Goal: Submit feedback/report problem

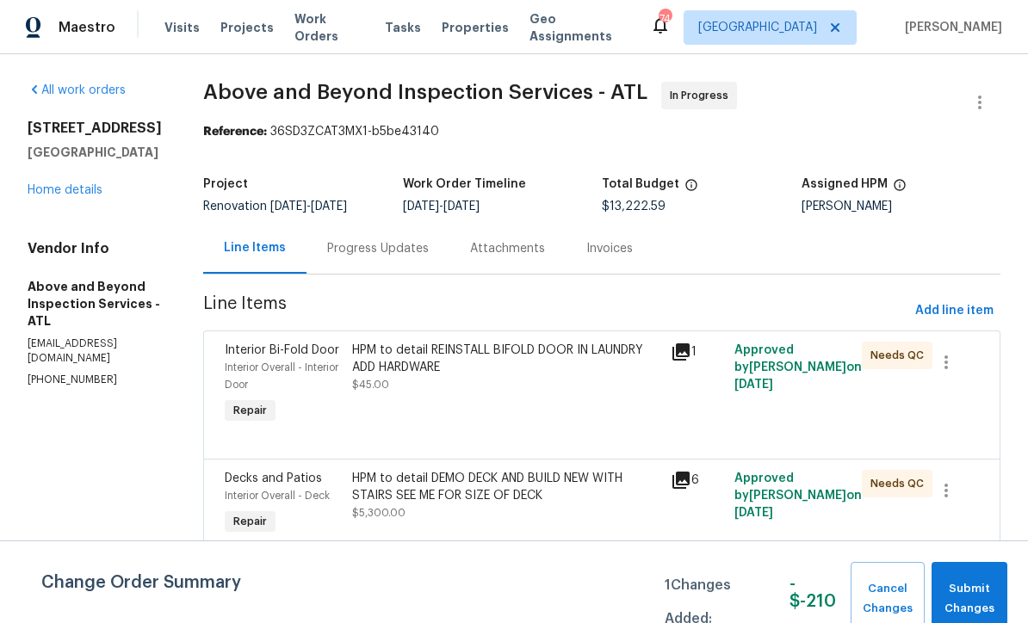
scroll to position [28, 0]
click at [57, 151] on div "[STREET_ADDRESS][PERSON_NAME] Home details" at bounding box center [95, 159] width 134 height 79
click at [77, 184] on link "Home details" at bounding box center [65, 190] width 75 height 12
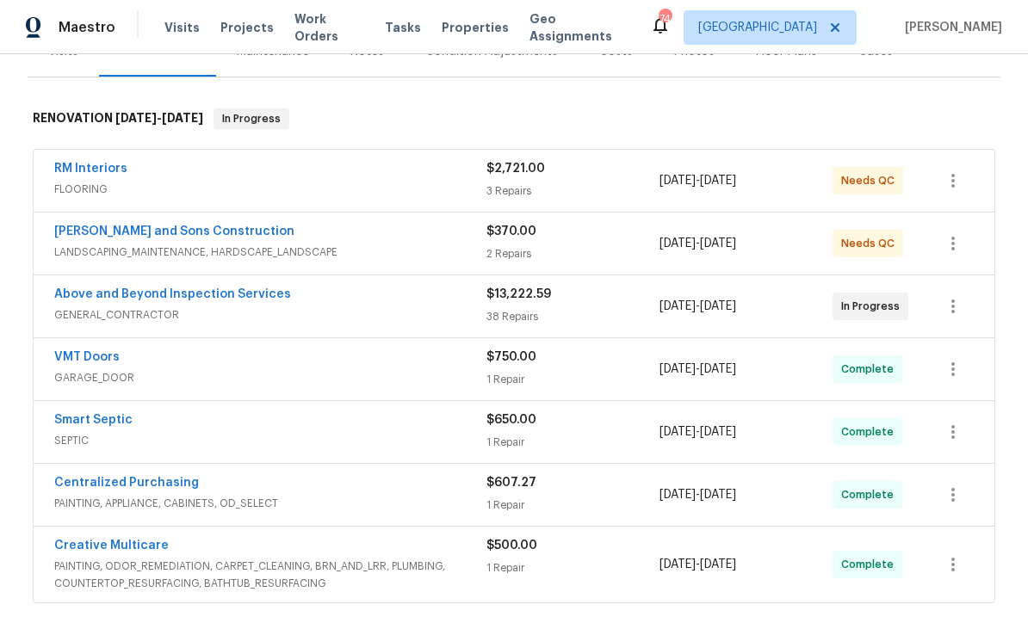
scroll to position [241, 0]
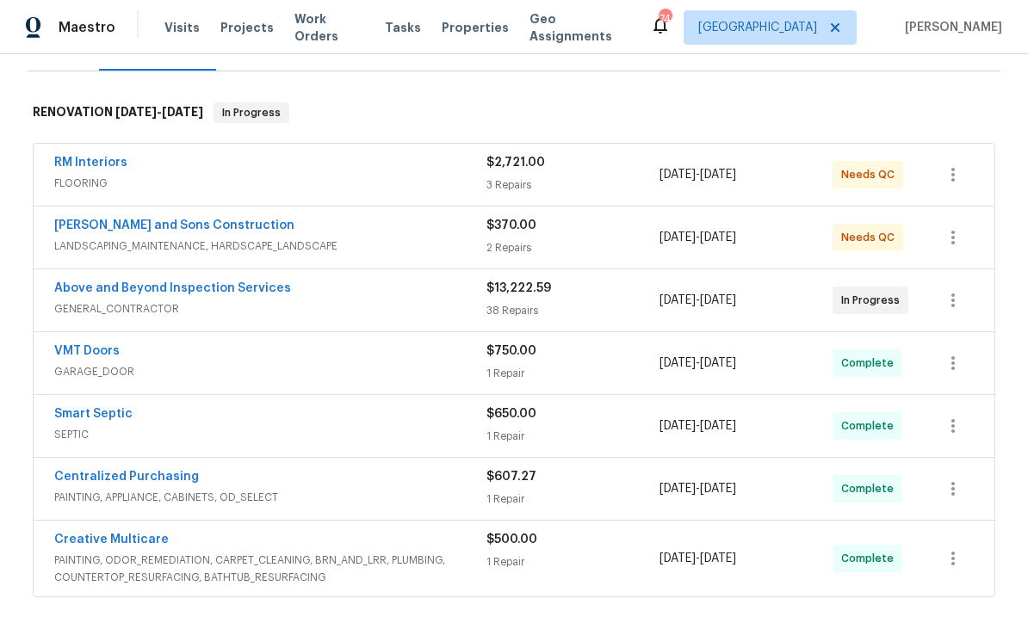
click at [77, 345] on link "VMT Doors" at bounding box center [86, 351] width 65 height 12
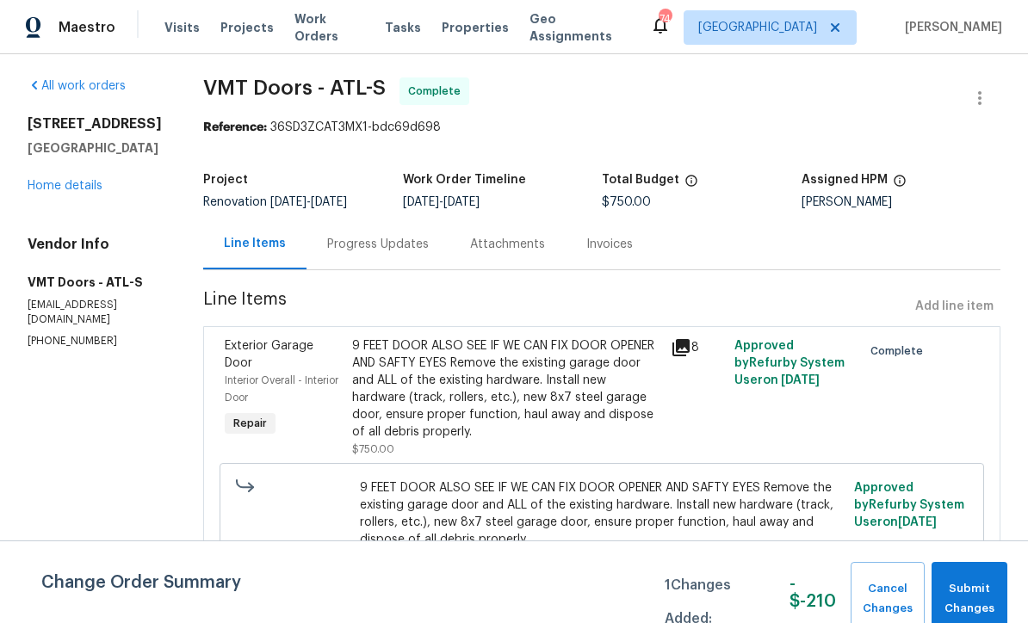
scroll to position [3, 0]
click at [337, 238] on div "Progress Updates" at bounding box center [378, 245] width 102 height 17
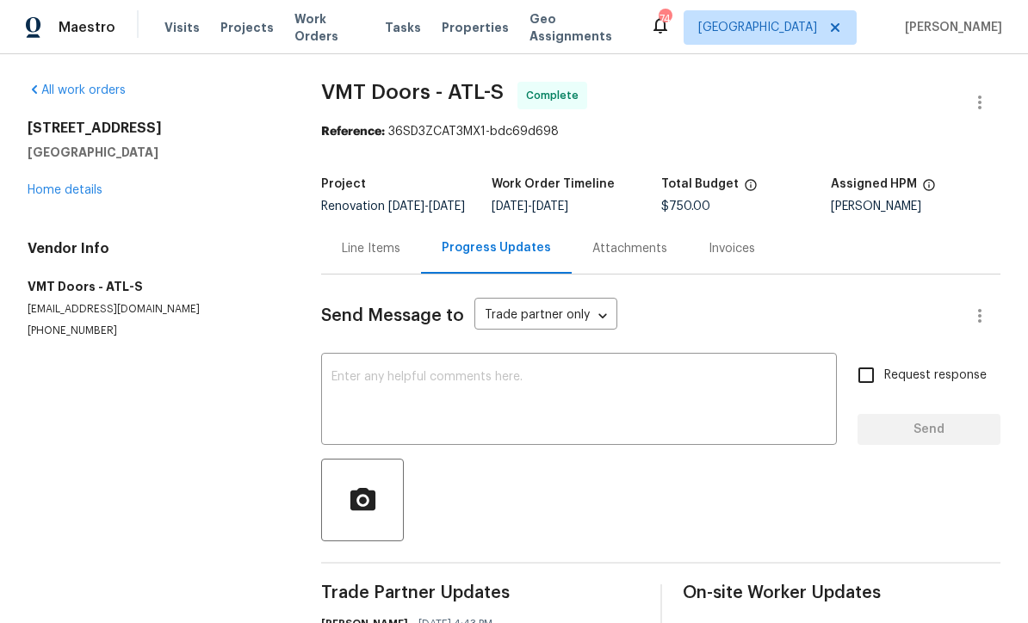
click at [352, 385] on textarea at bounding box center [578, 401] width 495 height 60
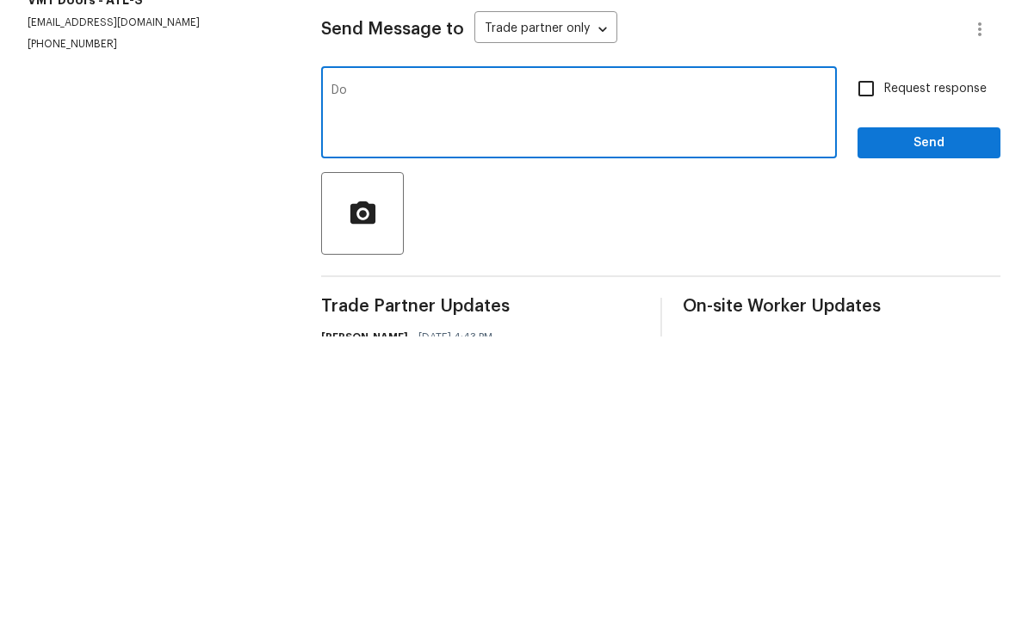
type textarea "D"
type textarea "Second door is not working"
click at [369, 487] on icon "button" at bounding box center [362, 498] width 25 height 22
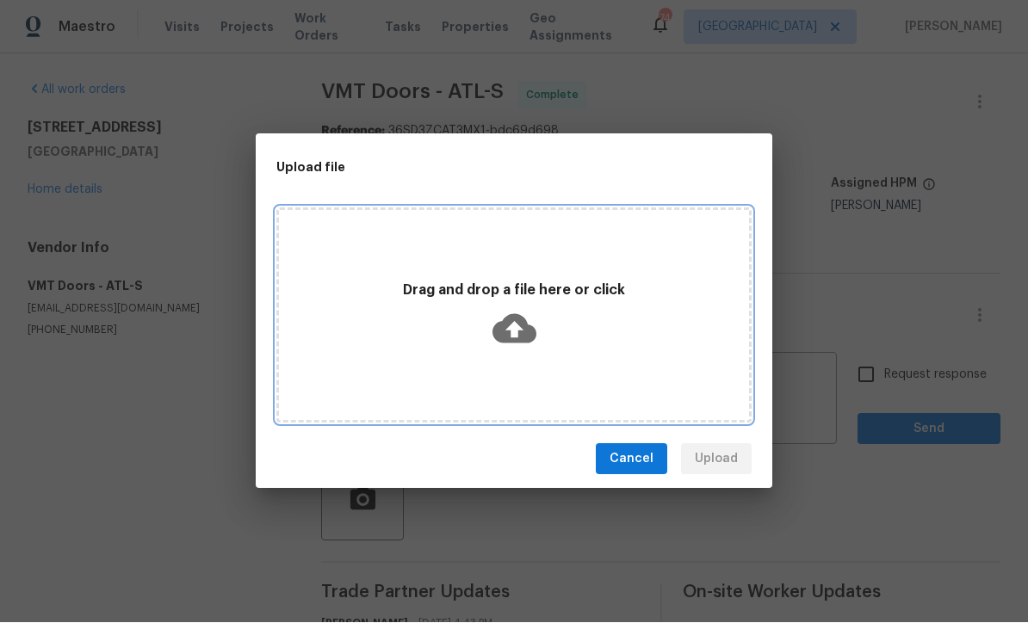
click at [513, 326] on icon at bounding box center [514, 329] width 44 height 44
